Goal: Transaction & Acquisition: Purchase product/service

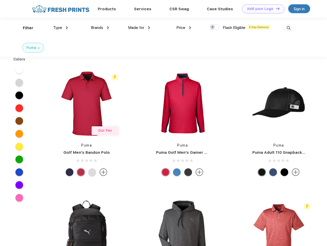
click at [261, 9] on link "Add your Logo Design Tool" at bounding box center [263, 8] width 42 height 9
click at [0, 0] on div "Design Tool" at bounding box center [0, 0] width 0 height 0
click at [275, 8] on link "Add your Logo Design Tool" at bounding box center [263, 8] width 42 height 9
click at [25, 28] on div "Filter" at bounding box center [28, 28] width 11 height 6
click at [61, 28] on span "Type" at bounding box center [57, 27] width 9 height 5
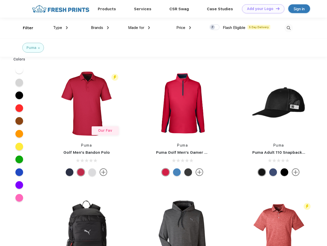
click at [100, 28] on span "Brands" at bounding box center [97, 27] width 12 height 5
click at [139, 28] on span "Made for" at bounding box center [136, 27] width 16 height 5
click at [184, 28] on span "Price" at bounding box center [180, 27] width 9 height 5
click at [214, 27] on div at bounding box center [214, 27] width 10 height 6
click at [213, 27] on input "checkbox" at bounding box center [210, 25] width 3 height 3
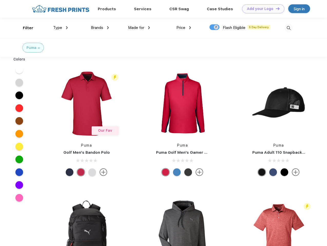
click at [288, 28] on img at bounding box center [288, 28] width 8 height 8
